Goal: Task Accomplishment & Management: Manage account settings

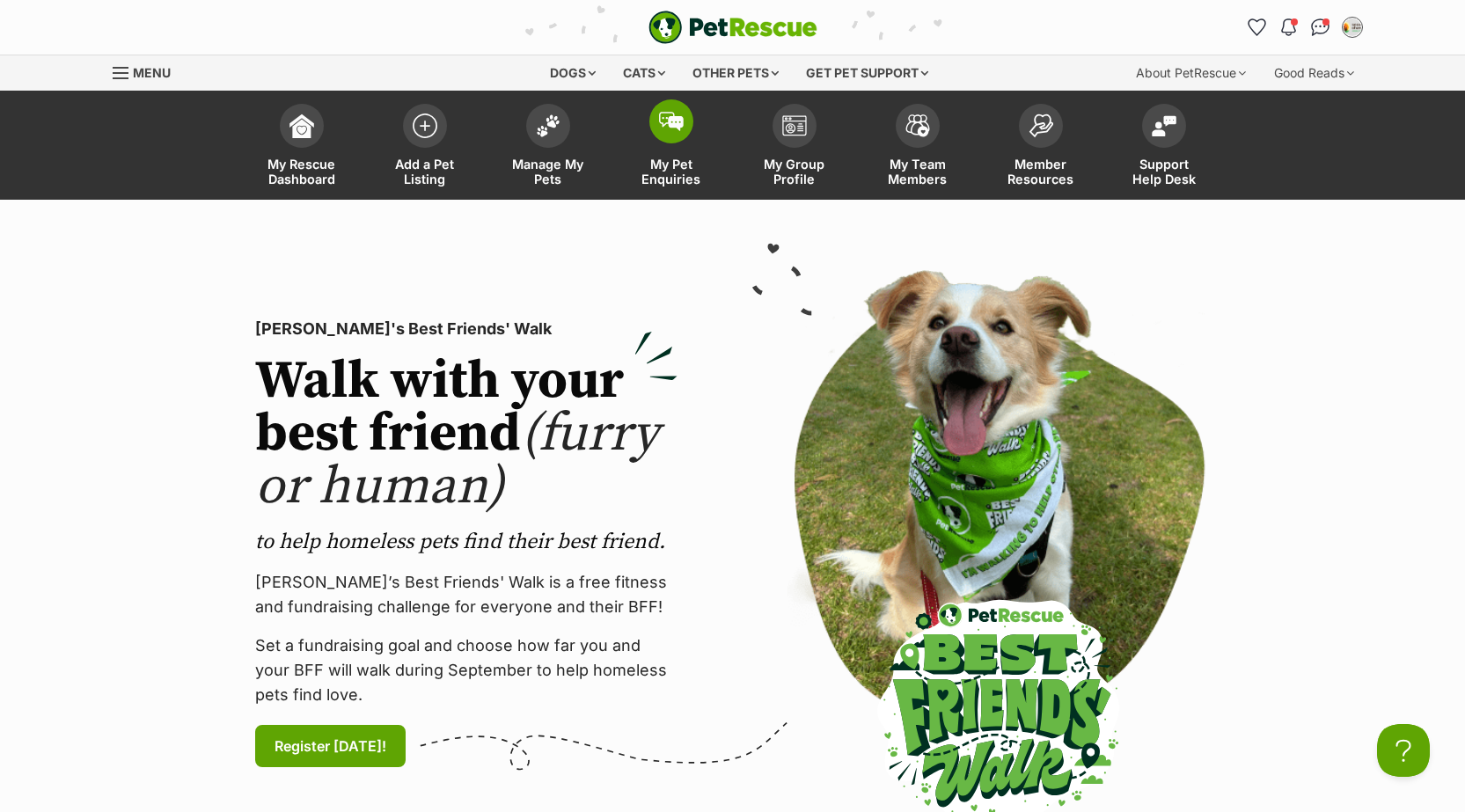
click at [647, 187] on span "My Pet Enquiries" at bounding box center [671, 172] width 79 height 30
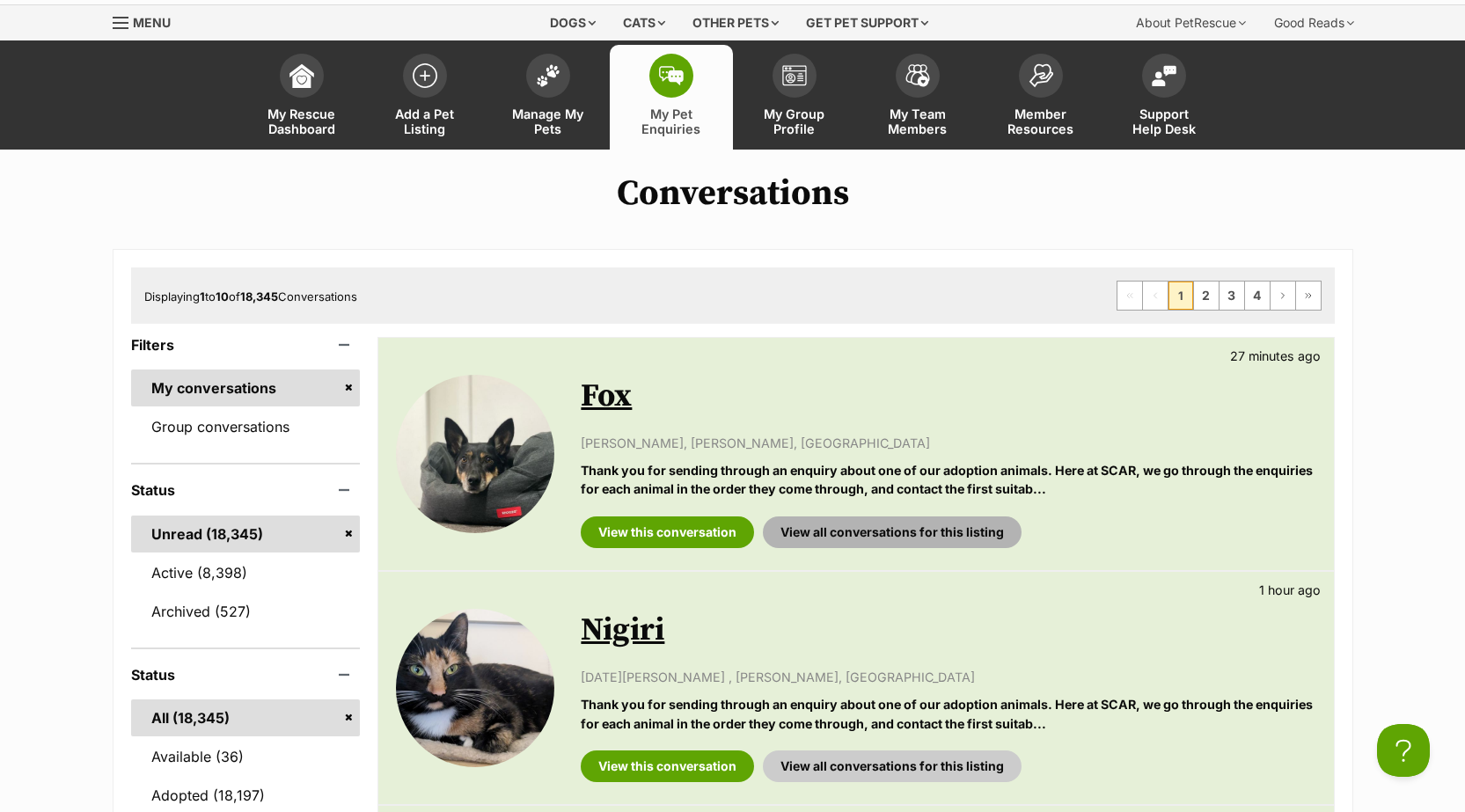
scroll to position [88, 0]
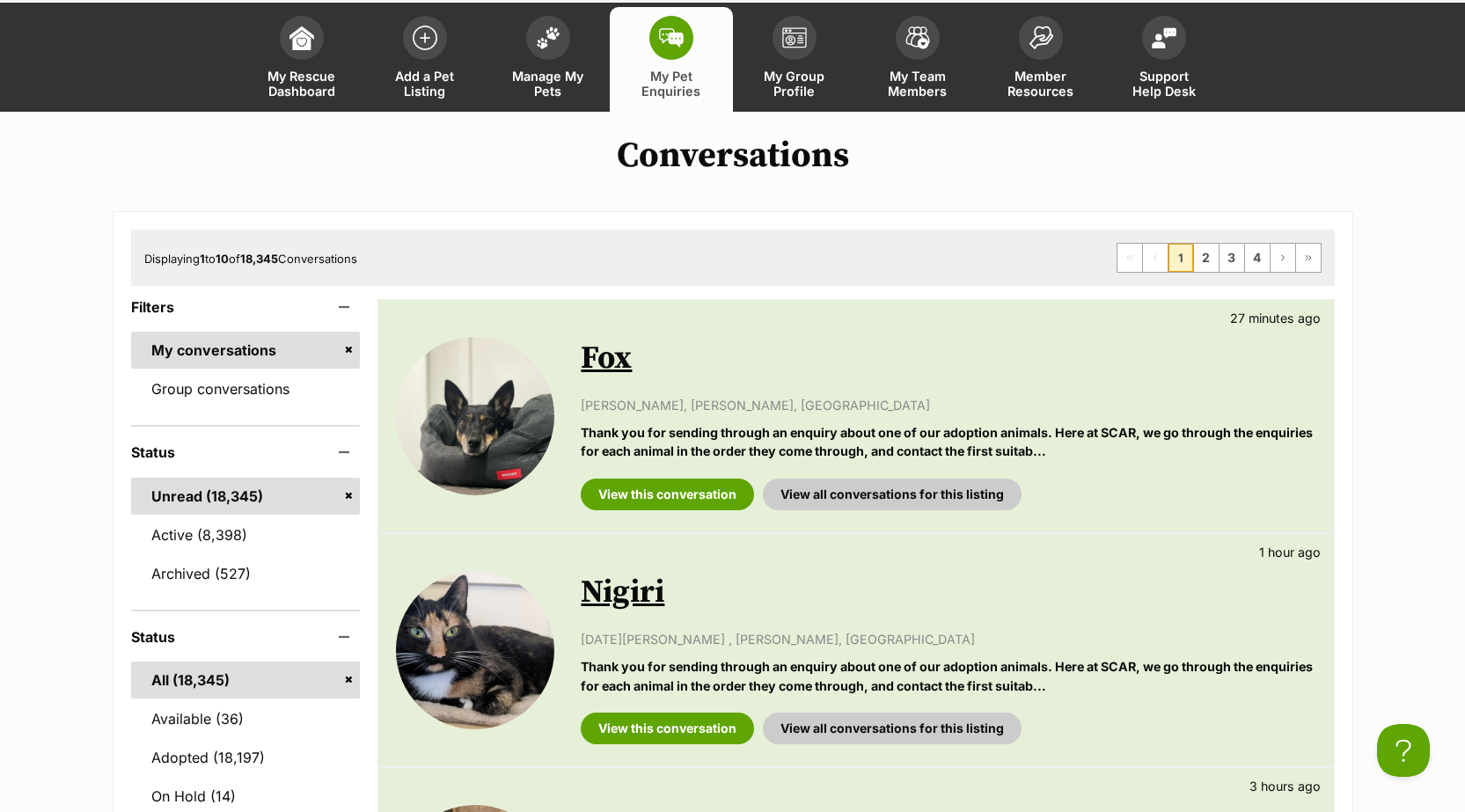
click at [613, 379] on link "Fox" at bounding box center [606, 358] width 51 height 40
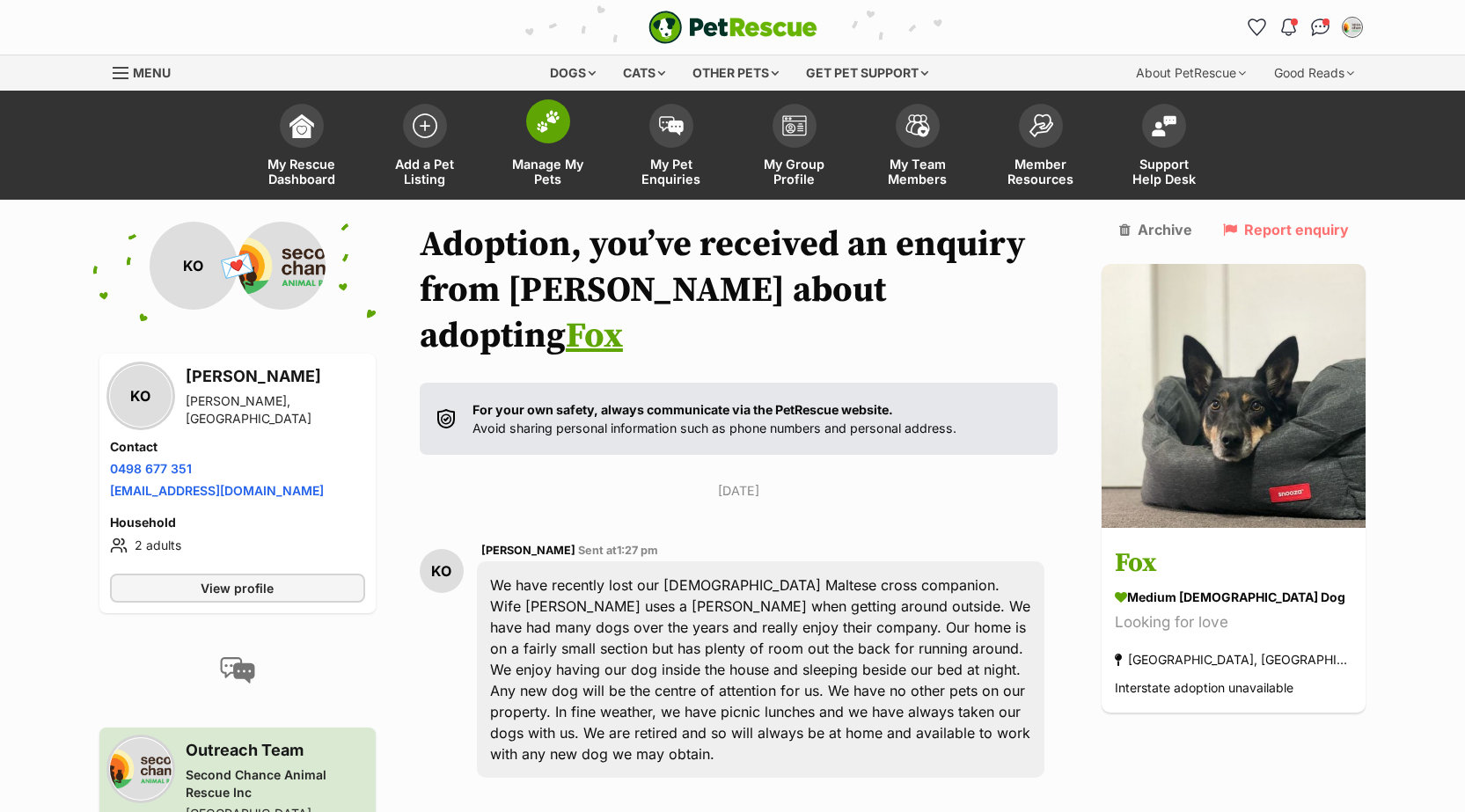
click at [555, 183] on span "Manage My Pets" at bounding box center [548, 172] width 79 height 30
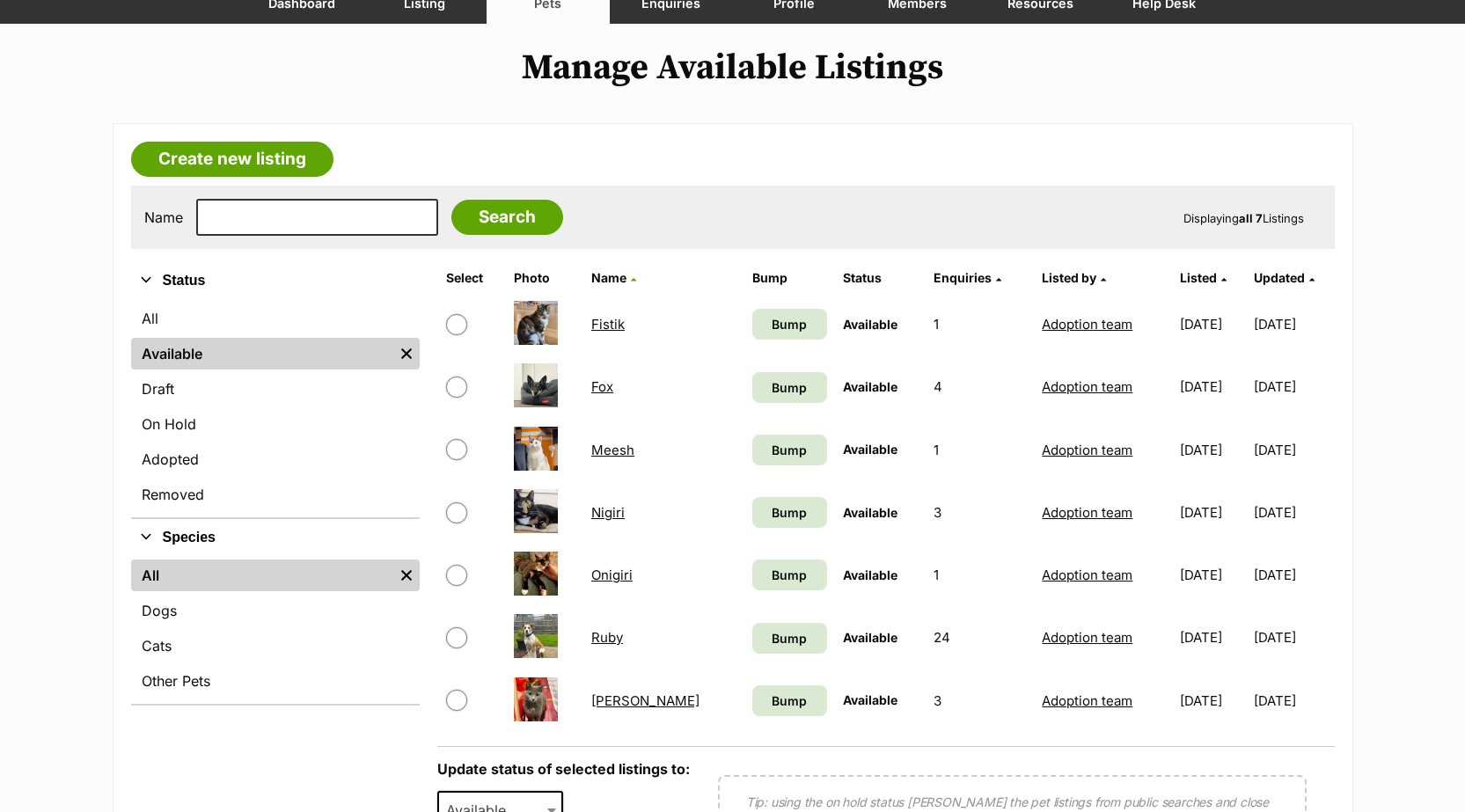
click at [452, 397] on input "checkbox" at bounding box center [457, 387] width 21 height 21
checkbox input "true"
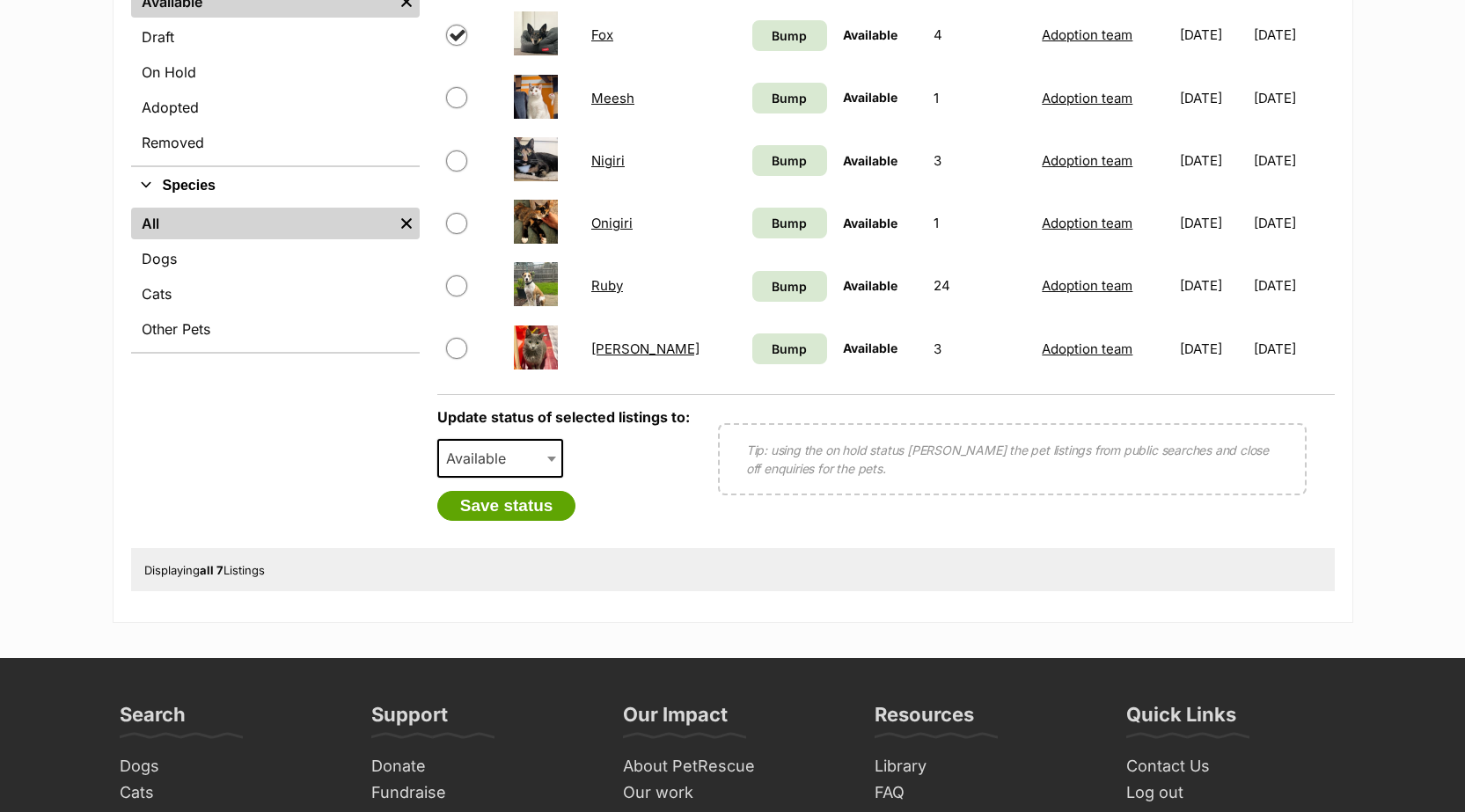
click at [506, 470] on span "Available" at bounding box center [481, 458] width 84 height 25
select select "on_hold"
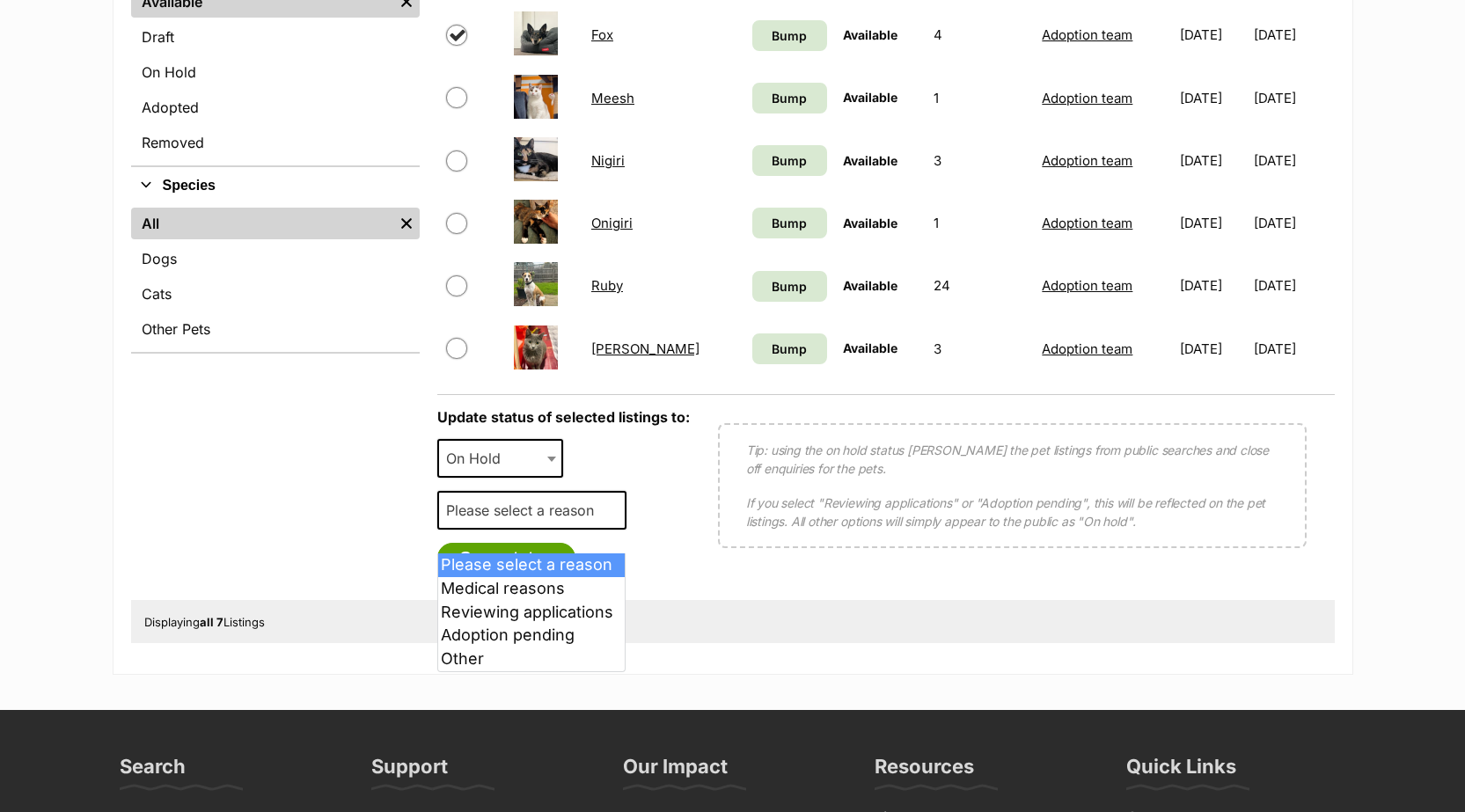
click at [507, 522] on span "Please select a reason" at bounding box center [525, 509] width 173 height 25
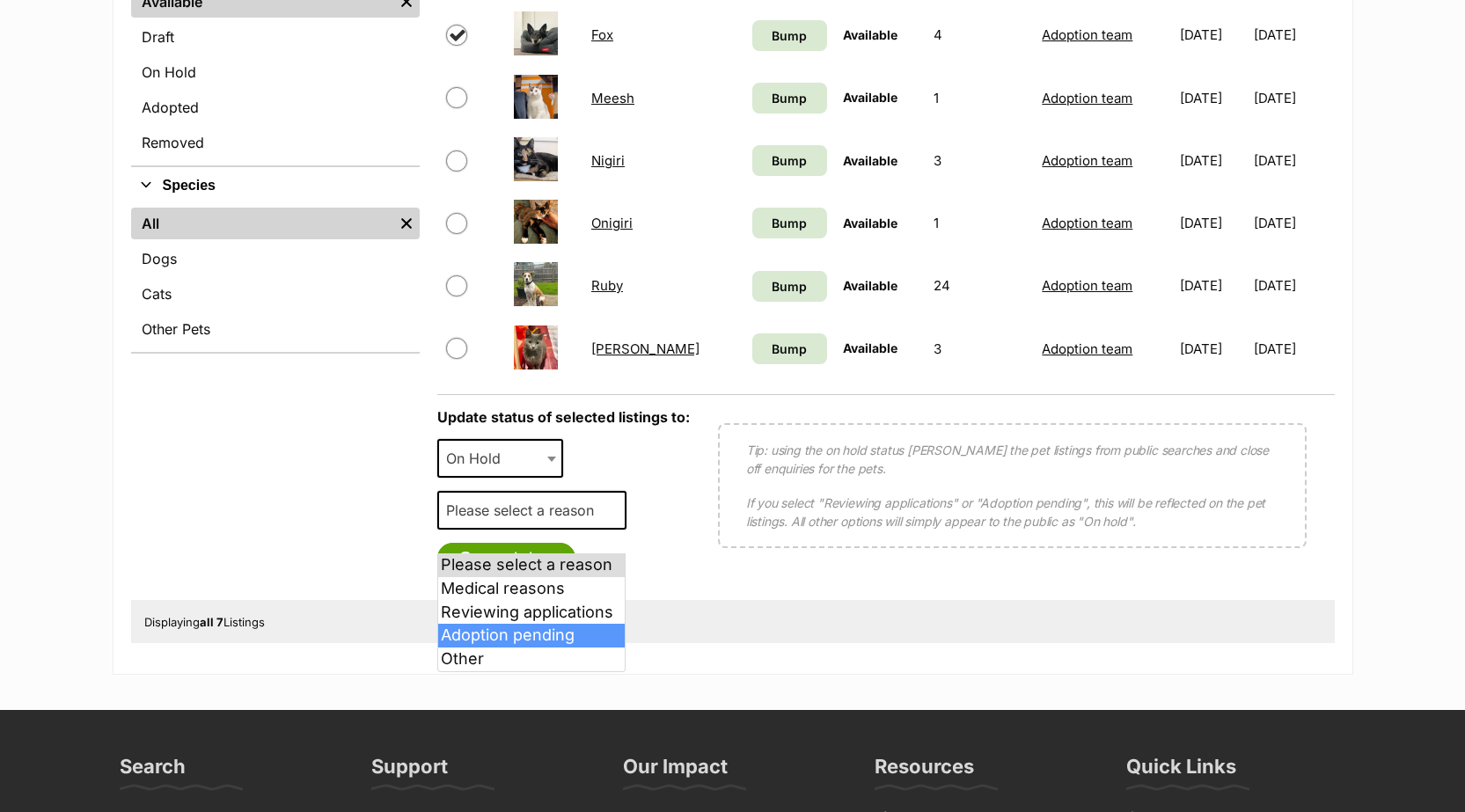
select select "adoption_pending"
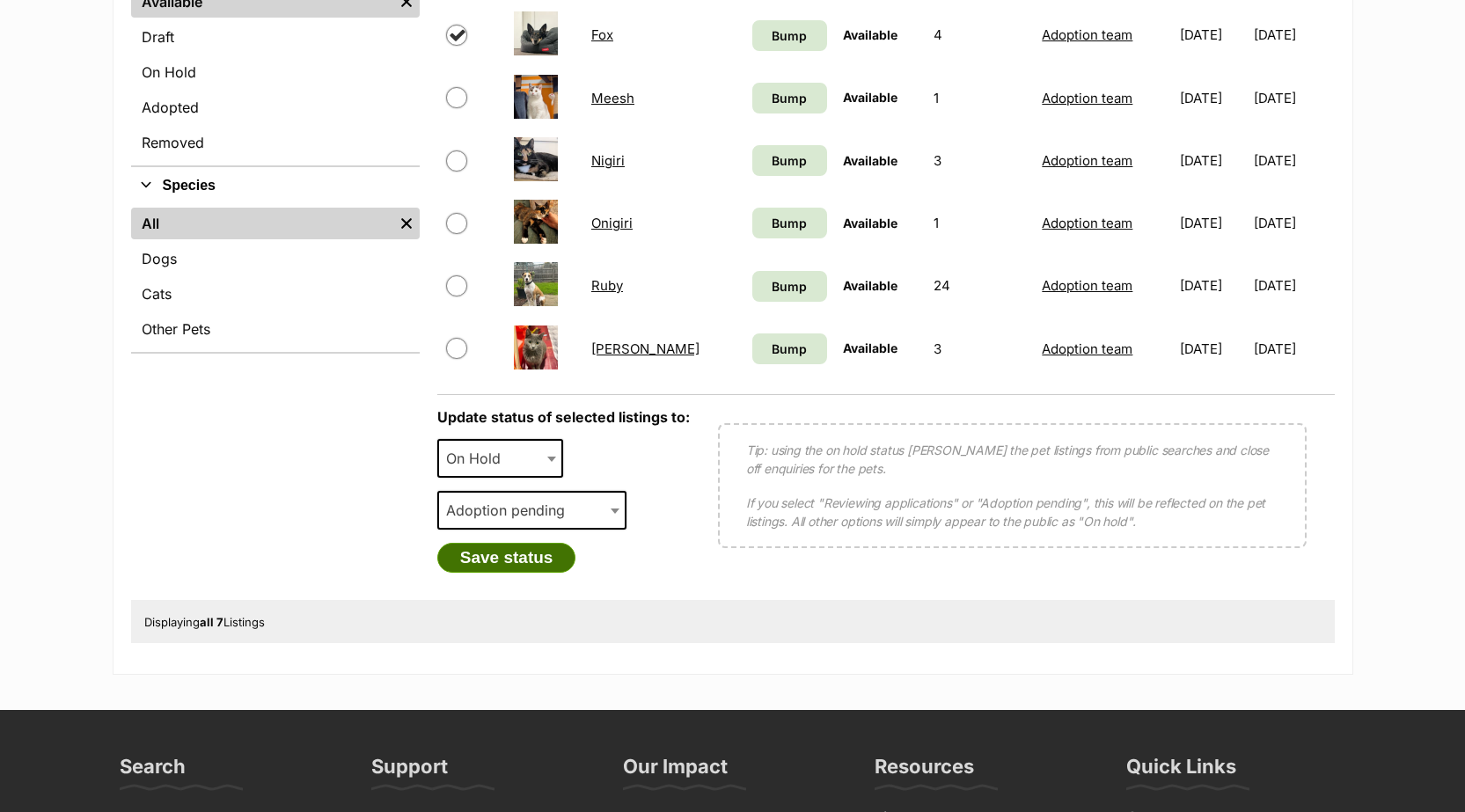
click at [499, 573] on button "Save status" at bounding box center [507, 558] width 139 height 30
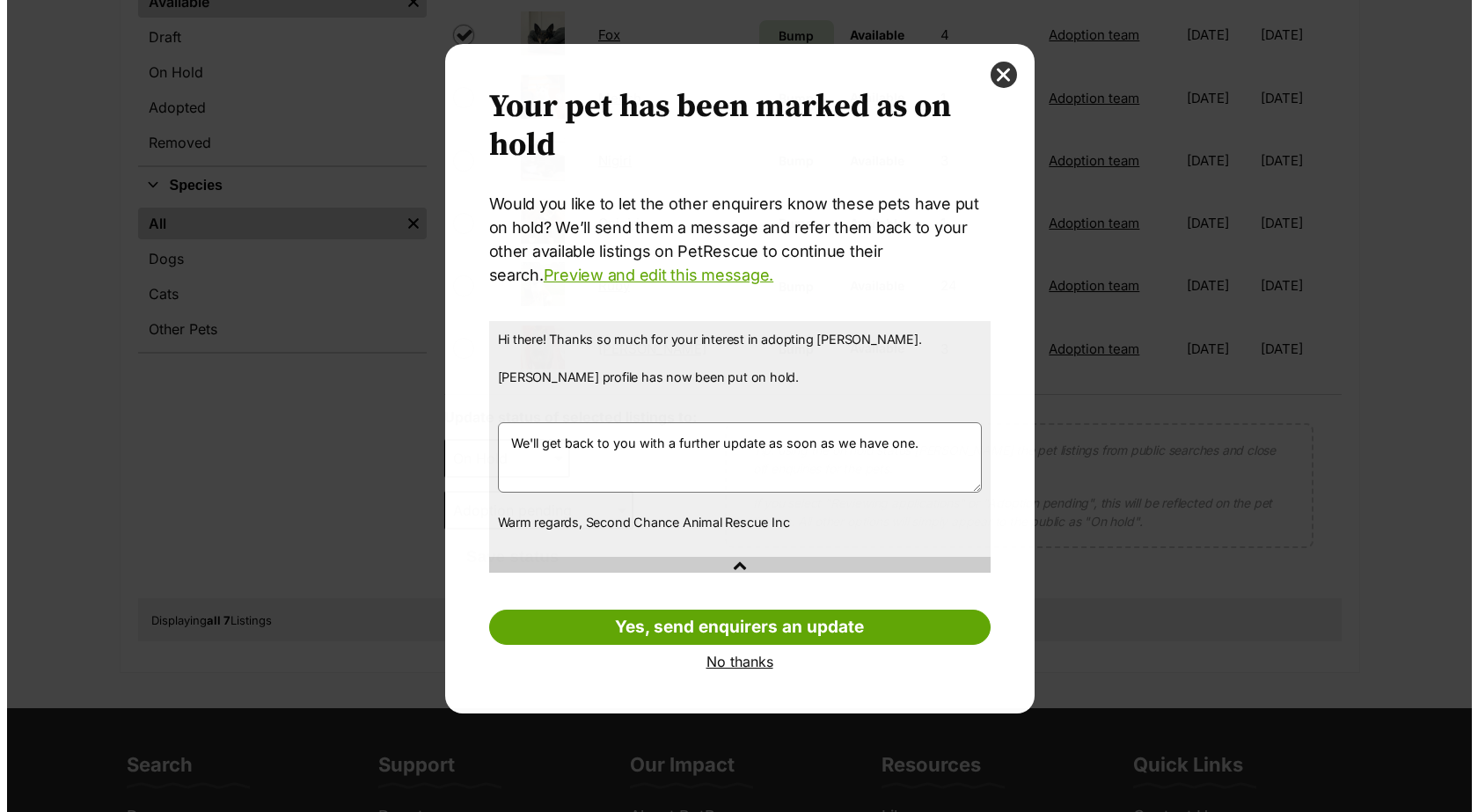
scroll to position [0, 0]
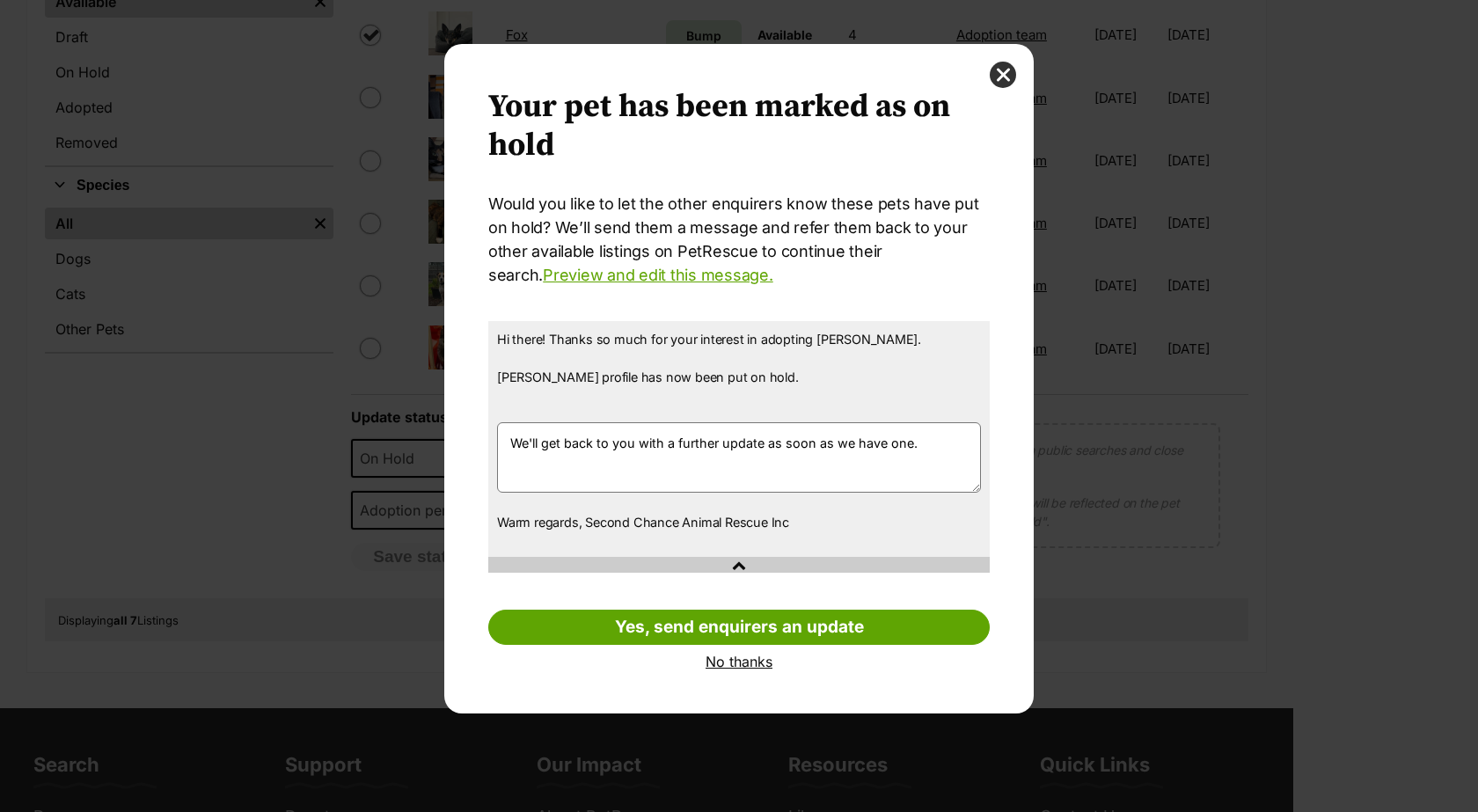
click at [711, 661] on link "No thanks" at bounding box center [739, 661] width 501 height 16
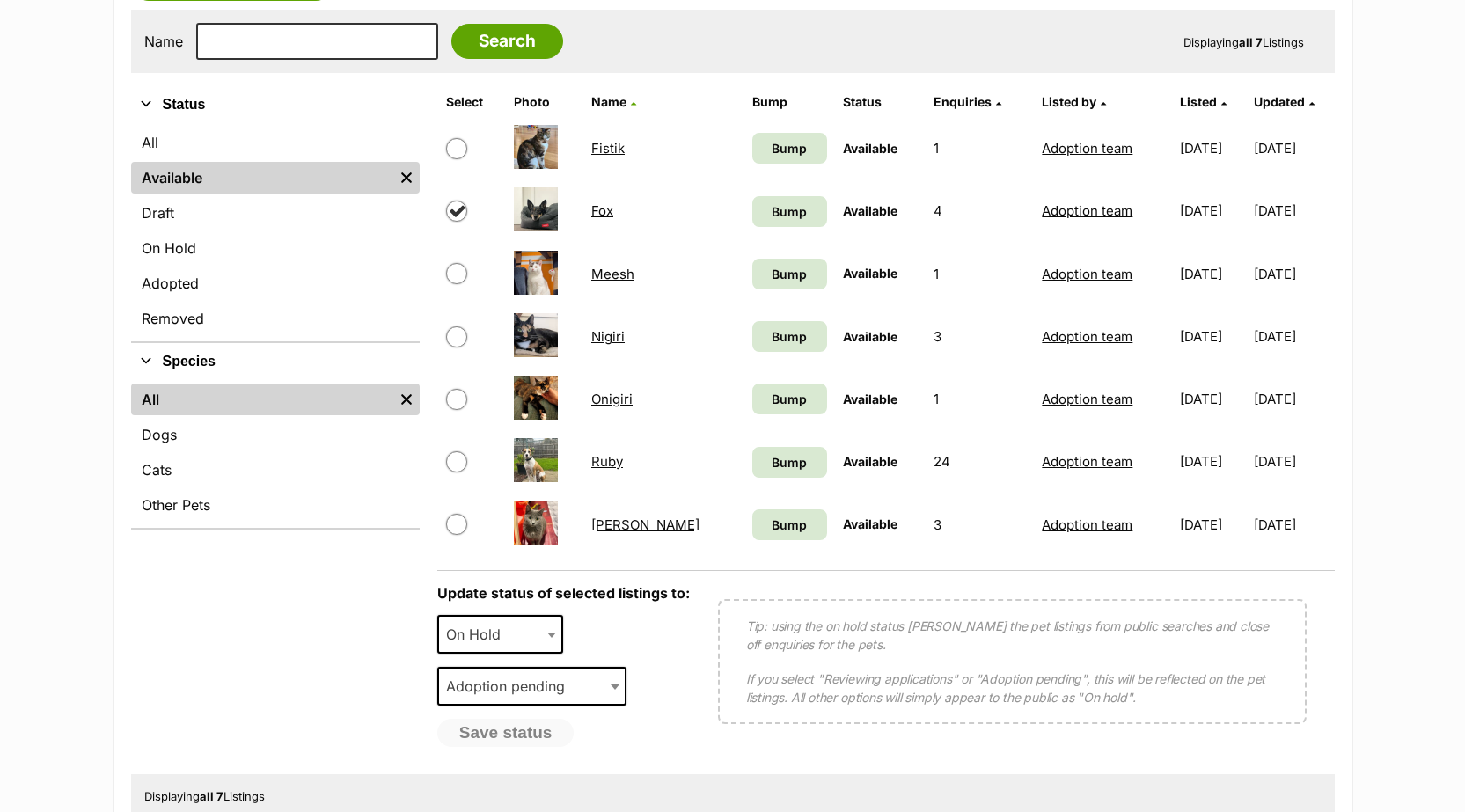
scroll to position [264, 0]
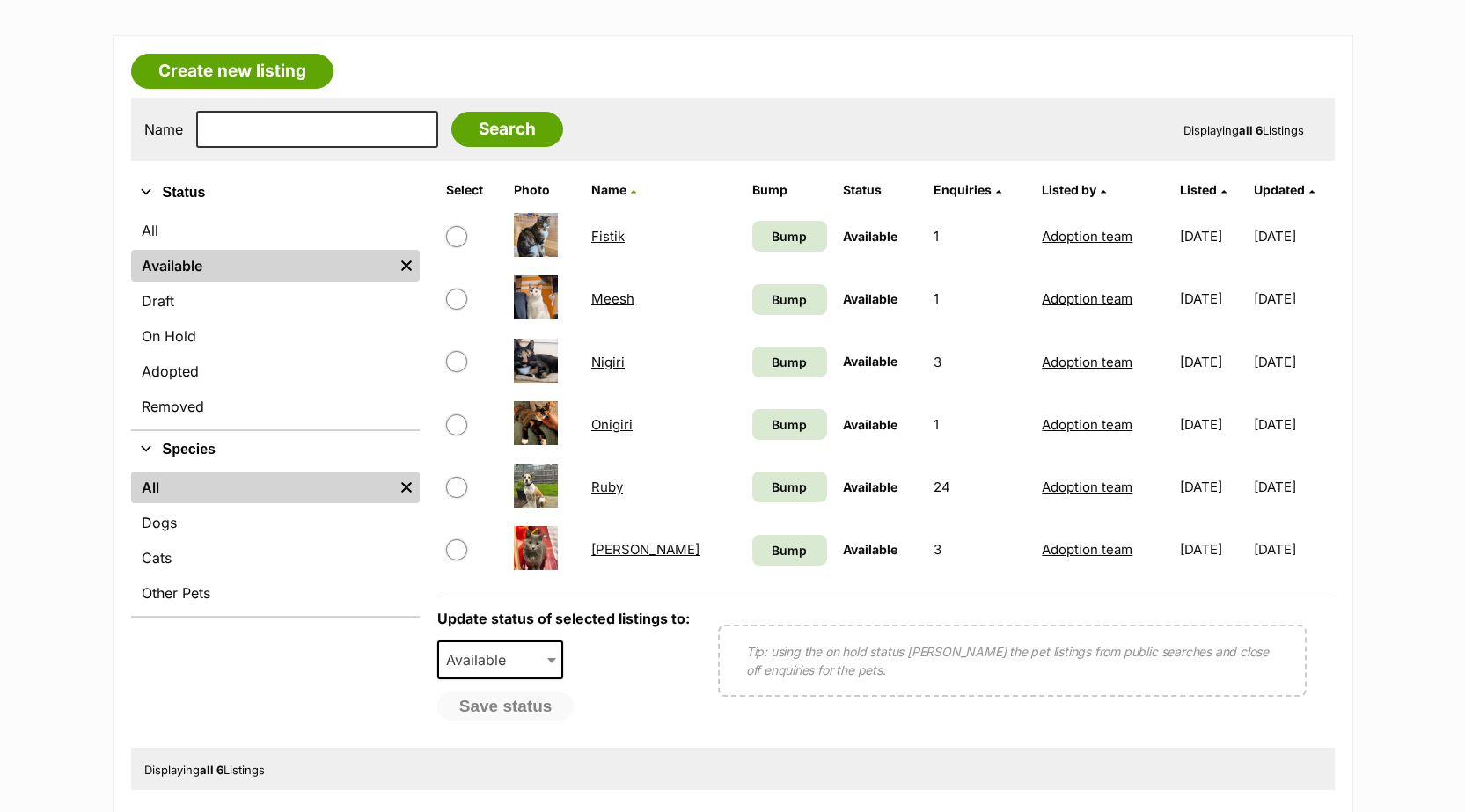
click at [460, 561] on input "checkbox" at bounding box center [457, 549] width 21 height 21
click at [452, 561] on input "checkbox" at bounding box center [457, 549] width 21 height 21
checkbox input "false"
click at [771, 560] on span "Bump" at bounding box center [789, 550] width 35 height 19
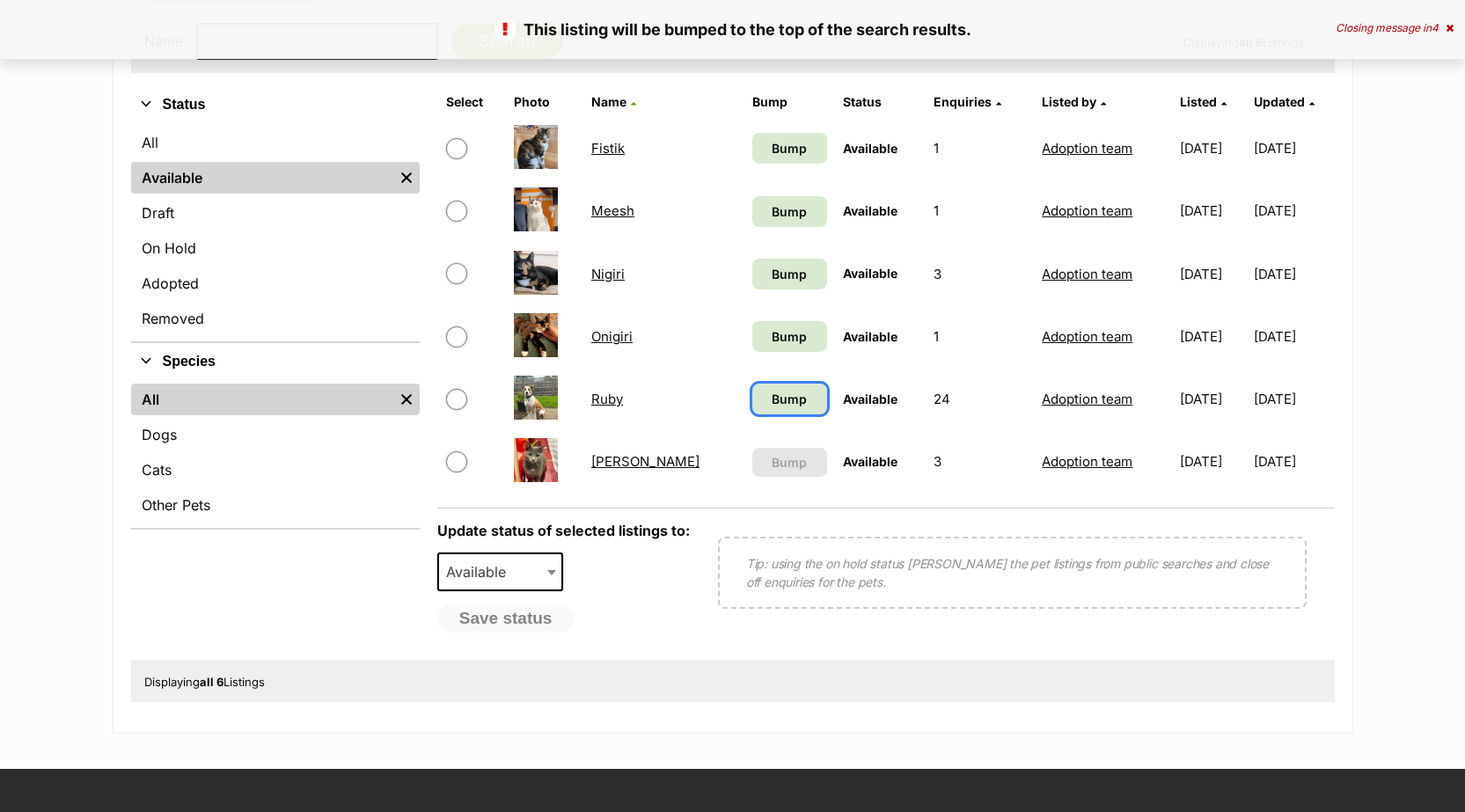
click at [752, 411] on link "Bump" at bounding box center [789, 398] width 75 height 31
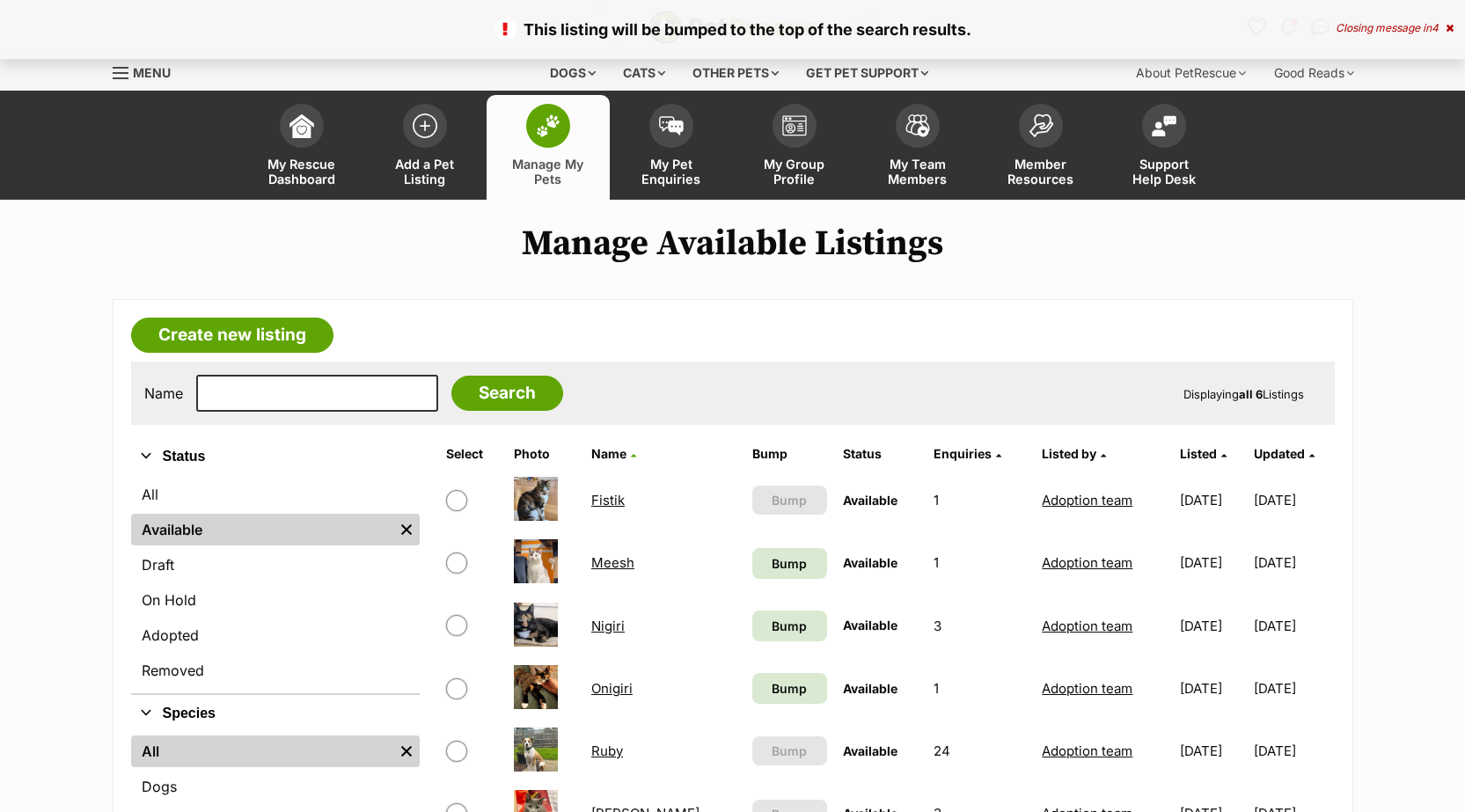
click at [752, 548] on link "Bump" at bounding box center [789, 563] width 75 height 31
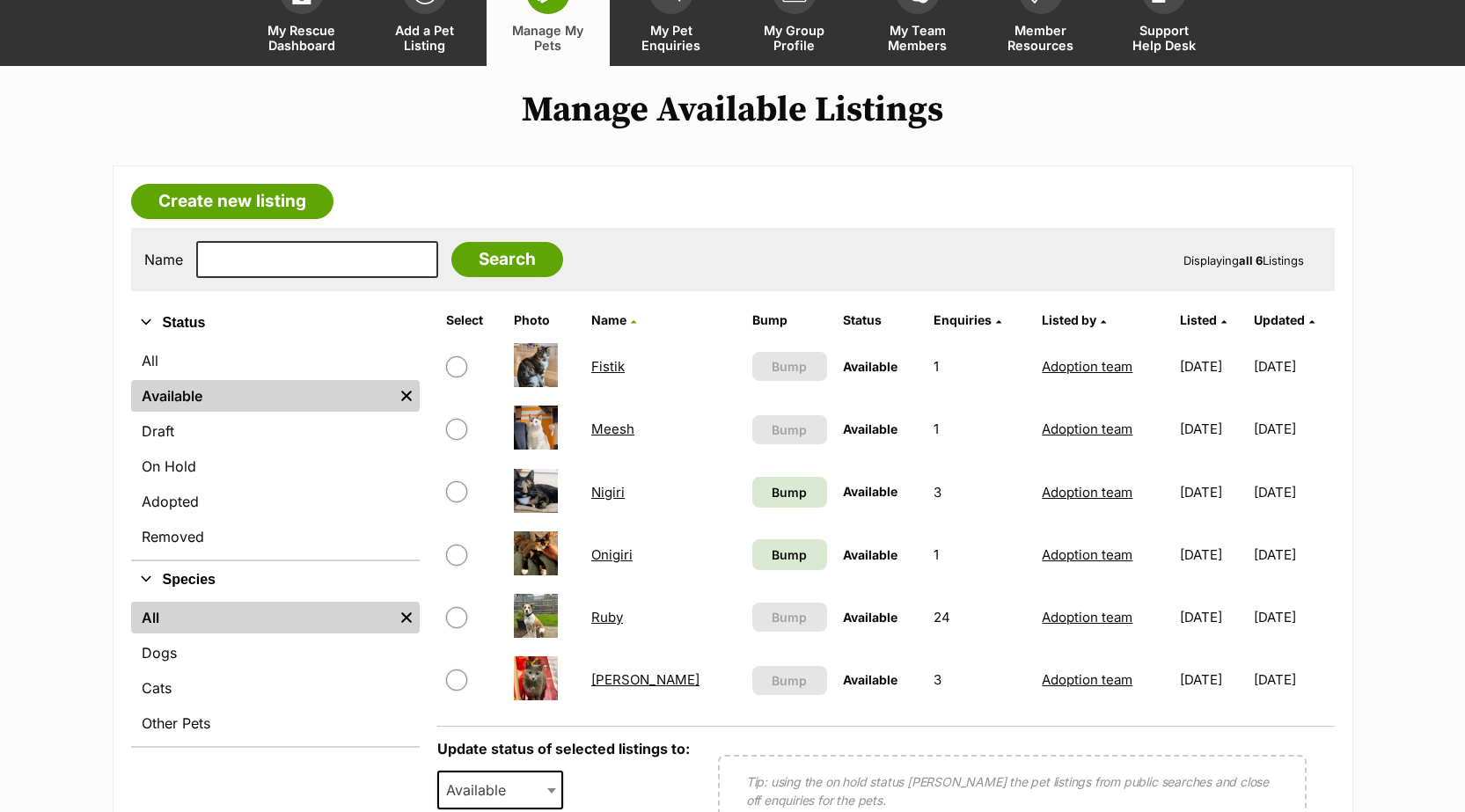
scroll to position [176, 0]
